Goal: Information Seeking & Learning: Learn about a topic

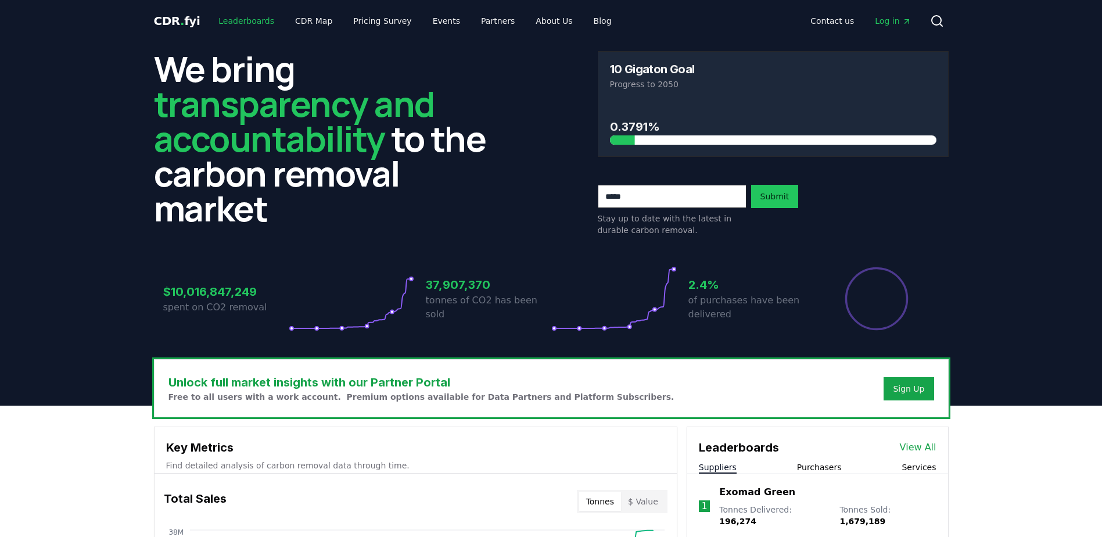
click at [231, 17] on link "Leaderboards" at bounding box center [246, 20] width 74 height 21
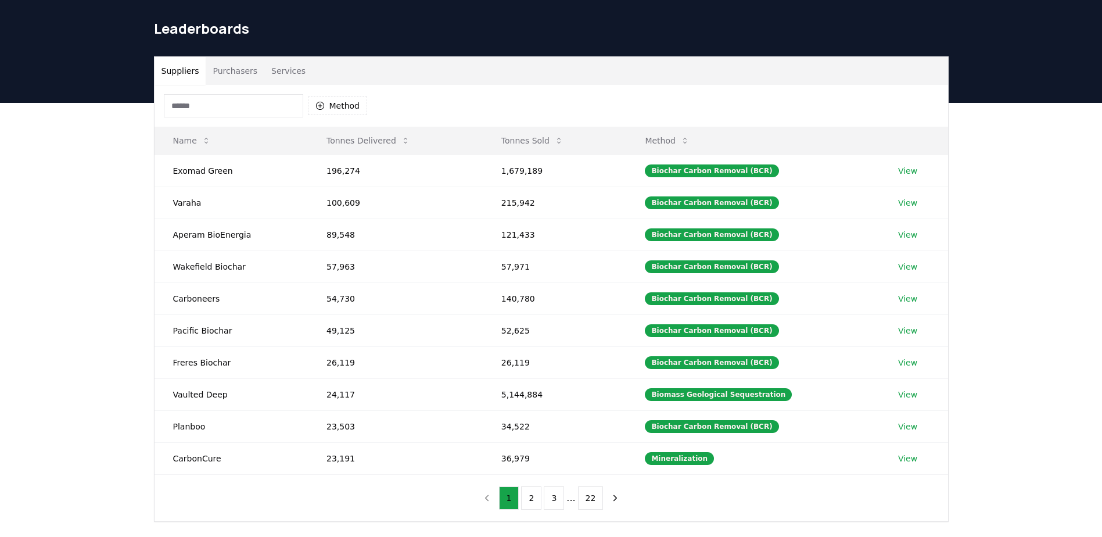
scroll to position [58, 0]
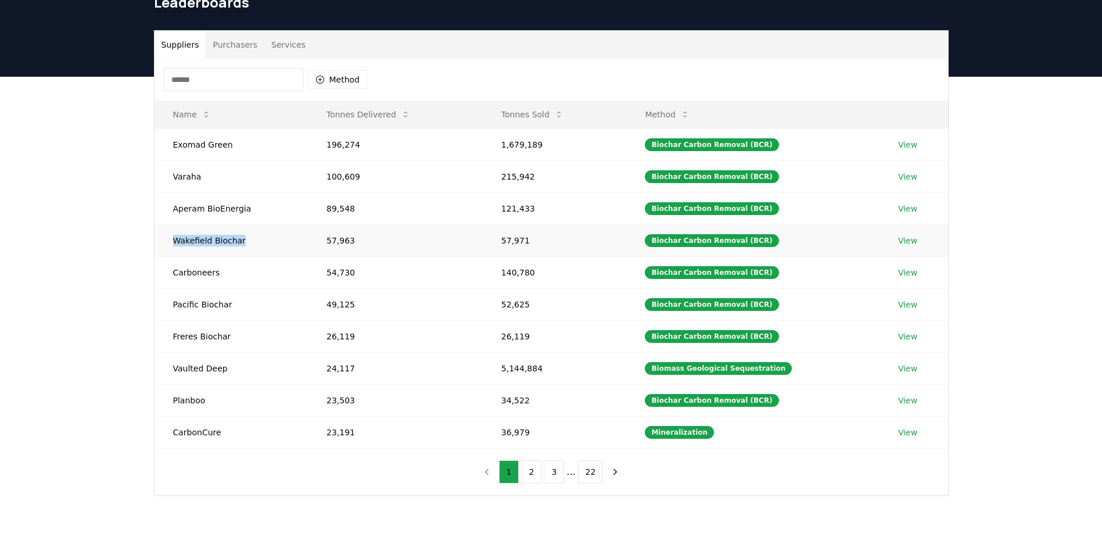
drag, startPoint x: 174, startPoint y: 241, endPoint x: 242, endPoint y: 241, distance: 68.5
click at [242, 241] on td "Wakefield Biochar" at bounding box center [230, 240] width 153 height 32
click at [906, 240] on link "View" at bounding box center [907, 241] width 19 height 12
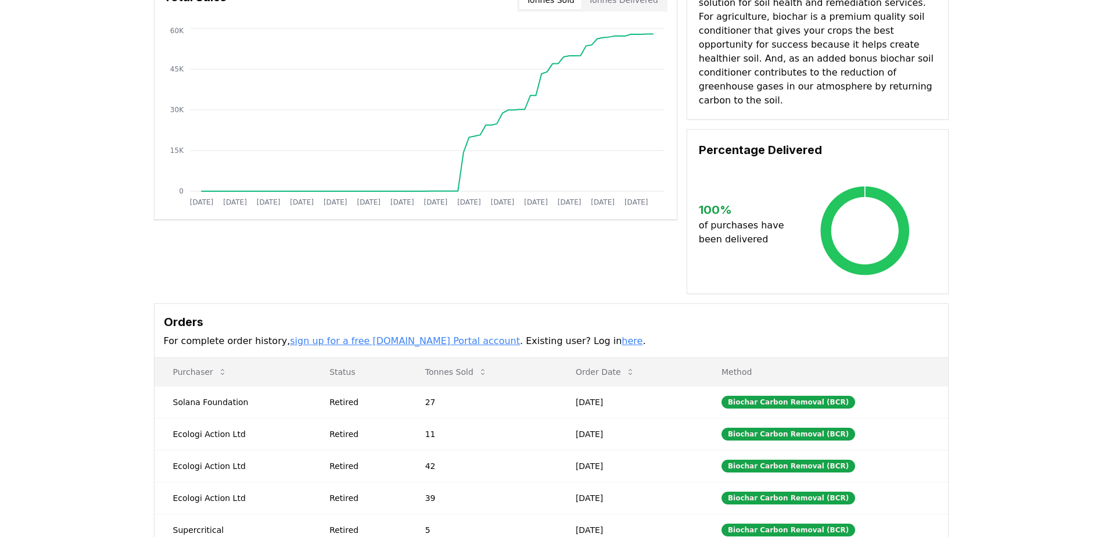
scroll to position [174, 0]
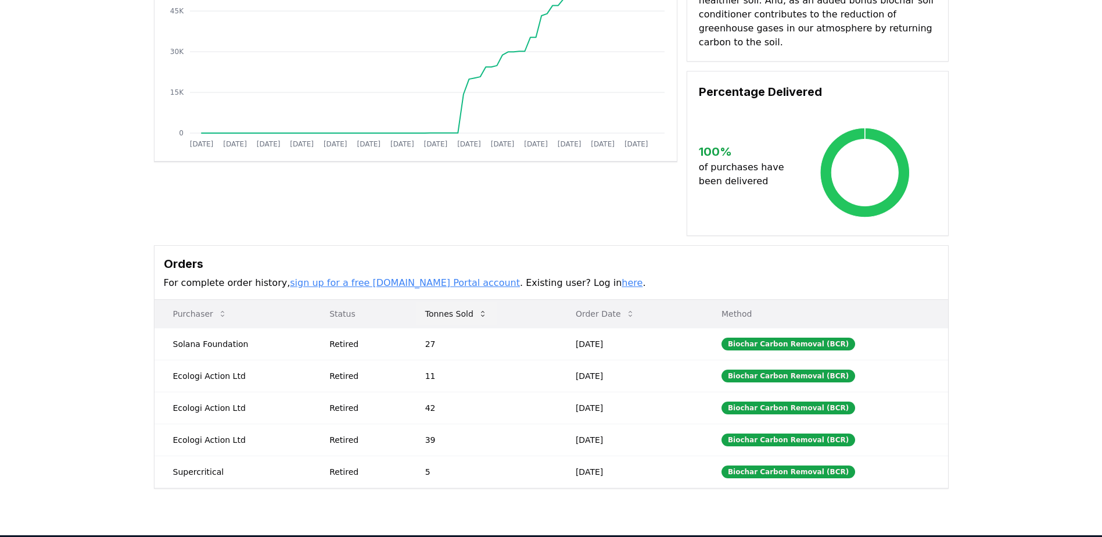
click at [484, 309] on icon at bounding box center [482, 313] width 9 height 9
click at [482, 309] on icon at bounding box center [482, 313] width 9 height 9
drag, startPoint x: 172, startPoint y: 331, endPoint x: 240, endPoint y: 329, distance: 68.0
click at [240, 329] on td "Ecologi Action Ltd" at bounding box center [232, 344] width 157 height 32
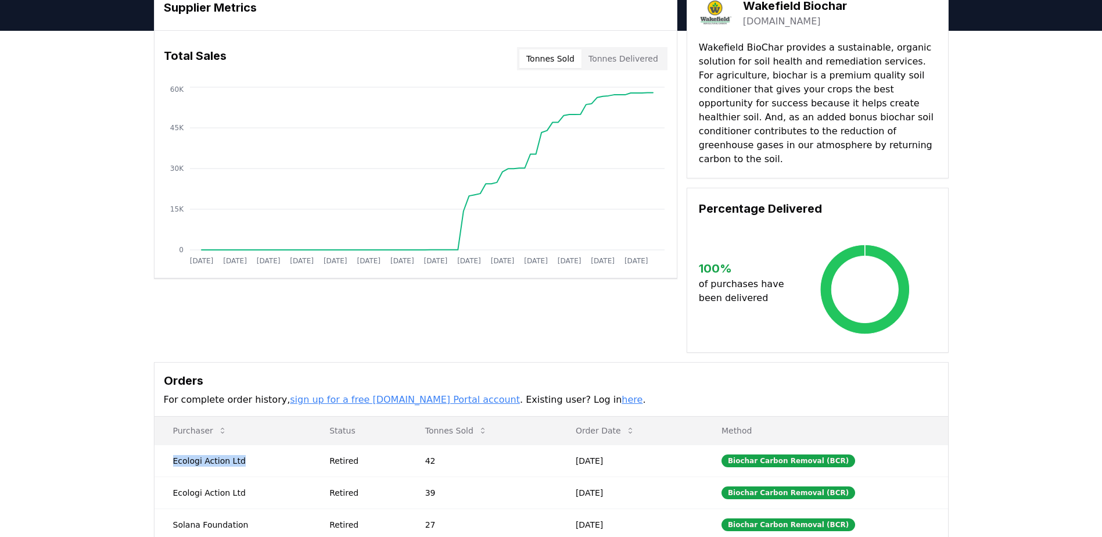
scroll to position [0, 0]
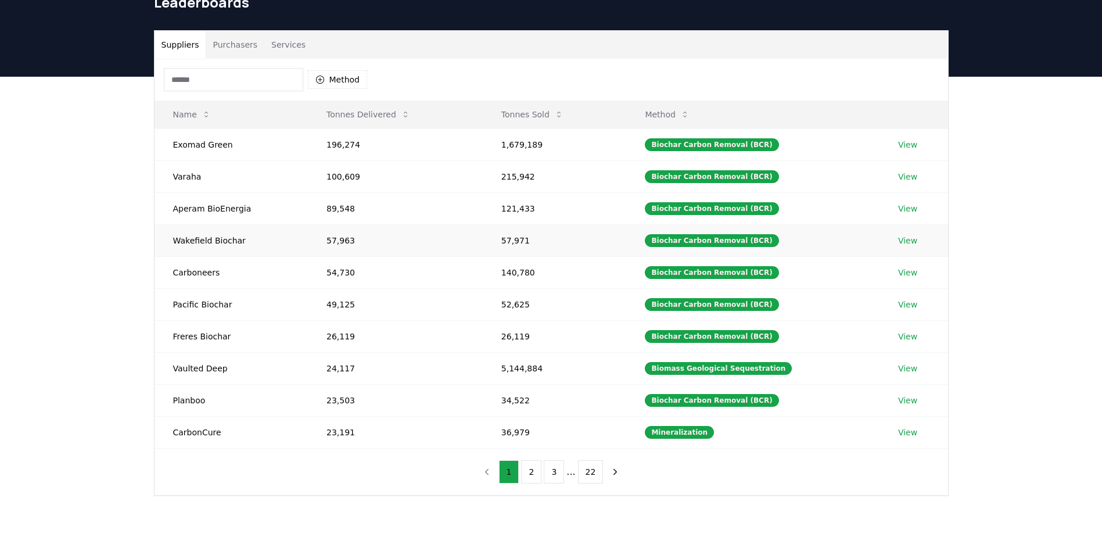
scroll to position [58, 0]
click at [910, 147] on link "View" at bounding box center [907, 145] width 19 height 12
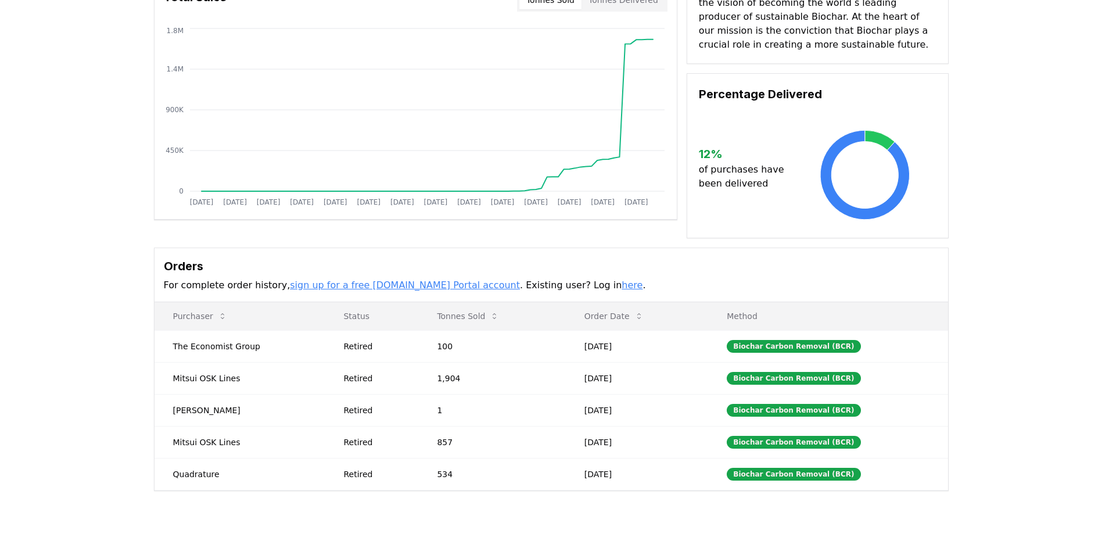
scroll to position [174, 0]
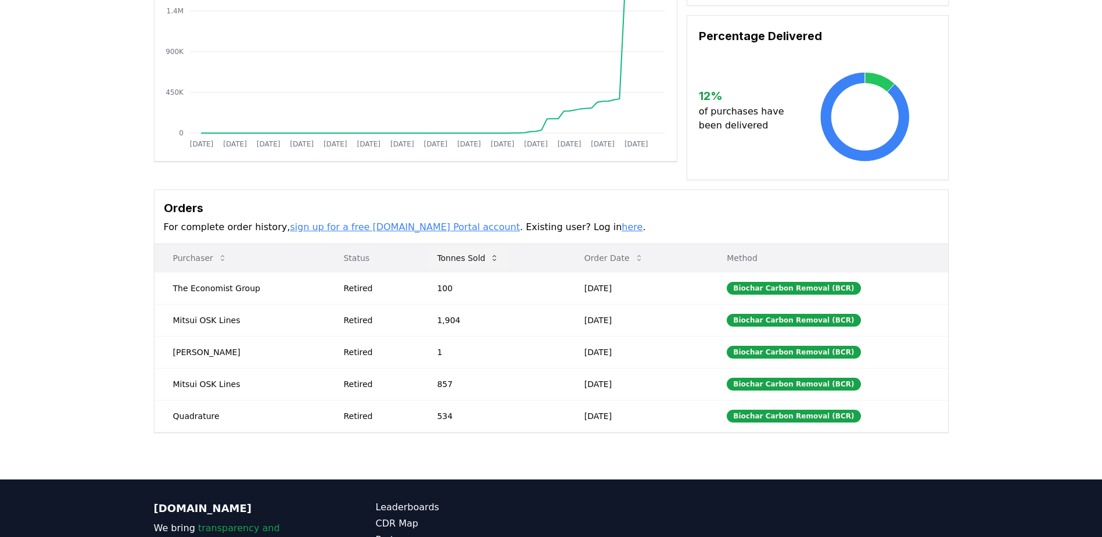
click at [494, 255] on icon at bounding box center [494, 257] width 9 height 9
click at [494, 256] on icon at bounding box center [493, 258] width 3 height 6
click at [623, 256] on button "Order Date" at bounding box center [614, 257] width 78 height 23
click at [494, 259] on icon at bounding box center [494, 257] width 9 height 9
click at [493, 254] on icon at bounding box center [494, 257] width 9 height 9
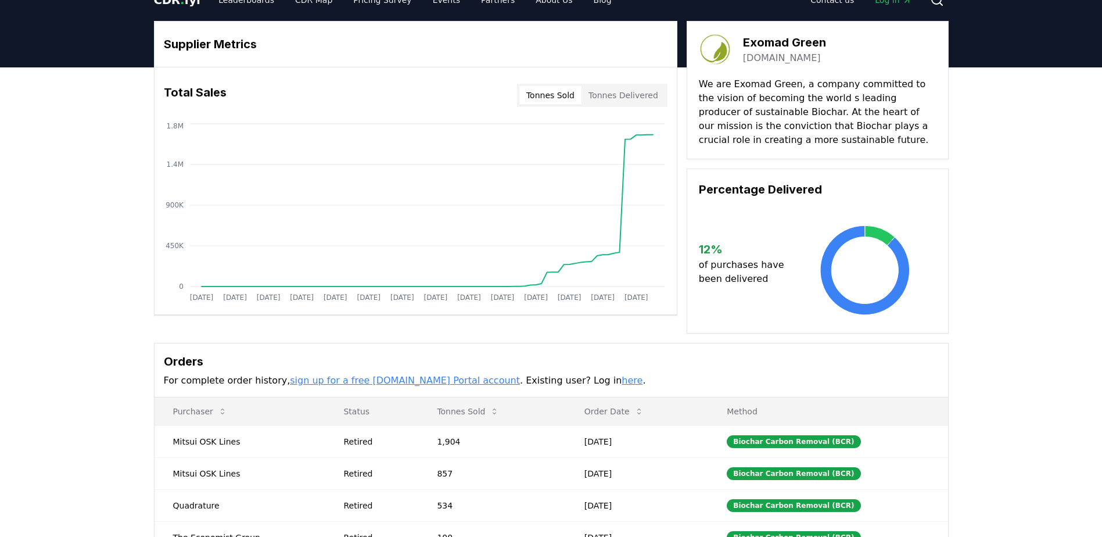
scroll to position [0, 0]
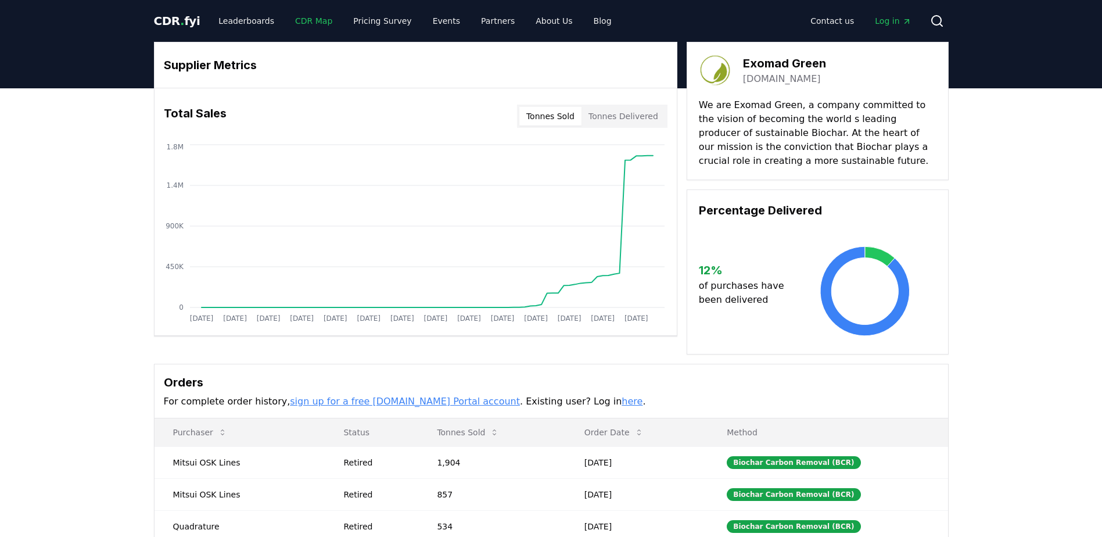
click at [301, 24] on link "CDR Map" at bounding box center [314, 20] width 56 height 21
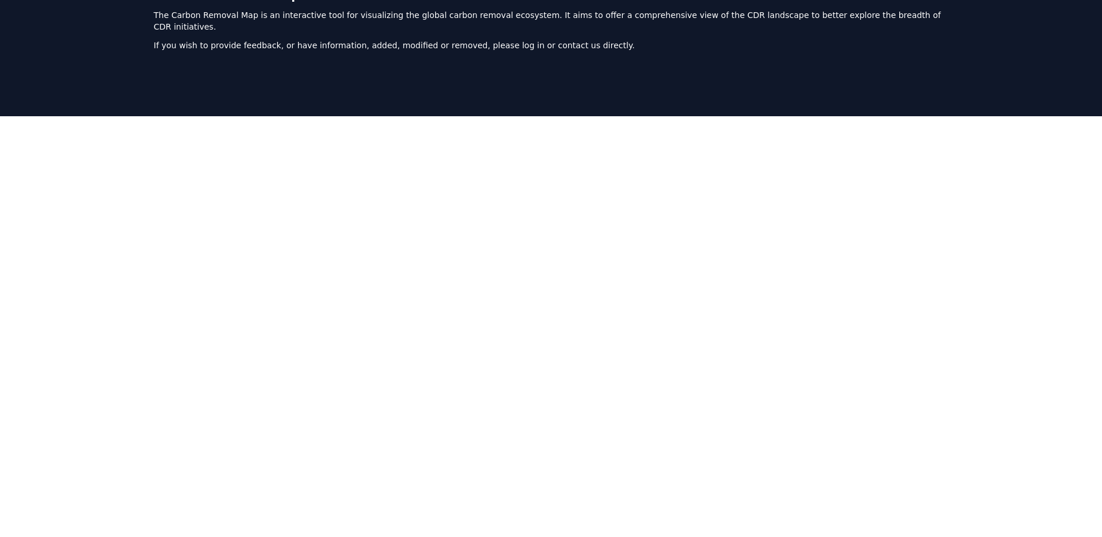
scroll to position [125, 0]
